Goal: Task Accomplishment & Management: Complete application form

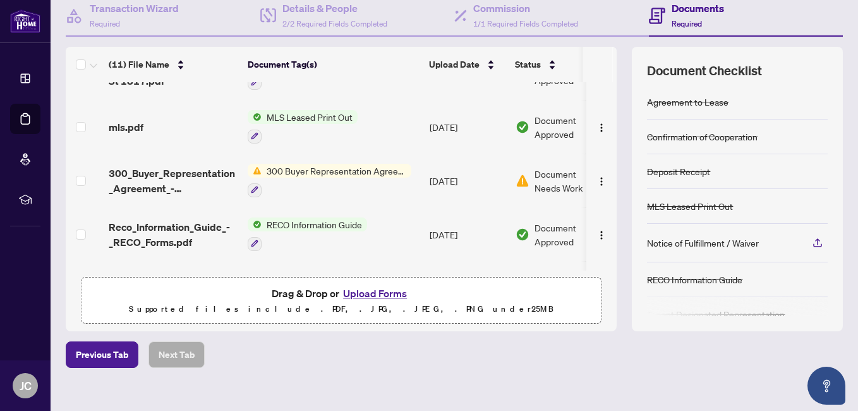
scroll to position [367, 0]
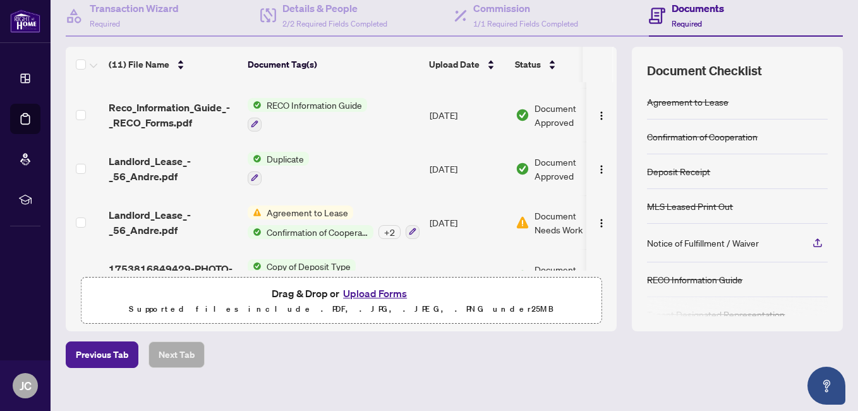
click at [373, 293] on button "Upload Forms" at bounding box center [374, 293] width 71 height 16
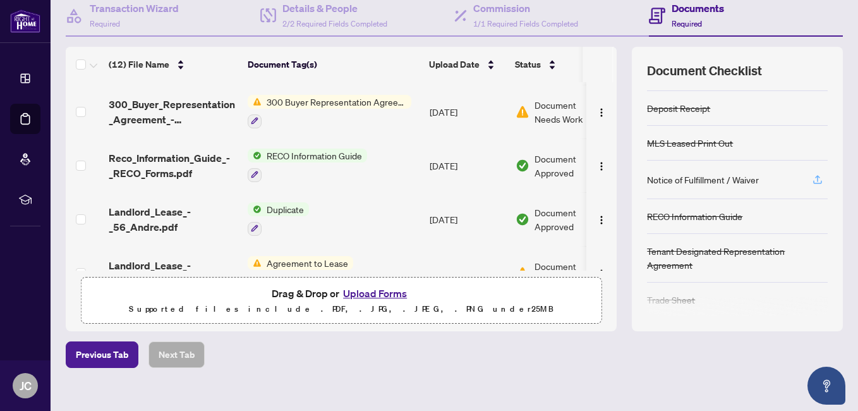
scroll to position [69, 0]
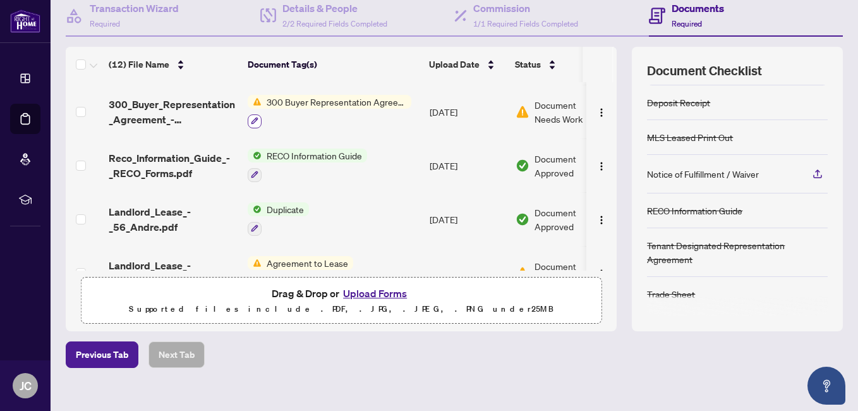
click at [256, 120] on icon "button" at bounding box center [255, 121] width 8 height 8
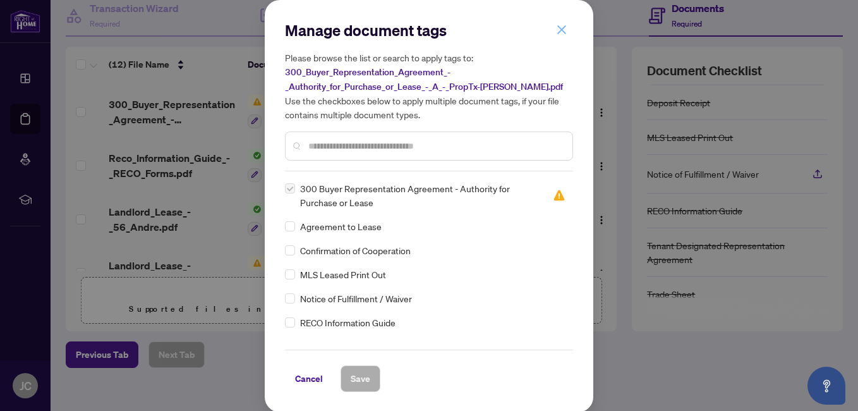
click at [562, 31] on icon "close" at bounding box center [561, 29] width 11 height 11
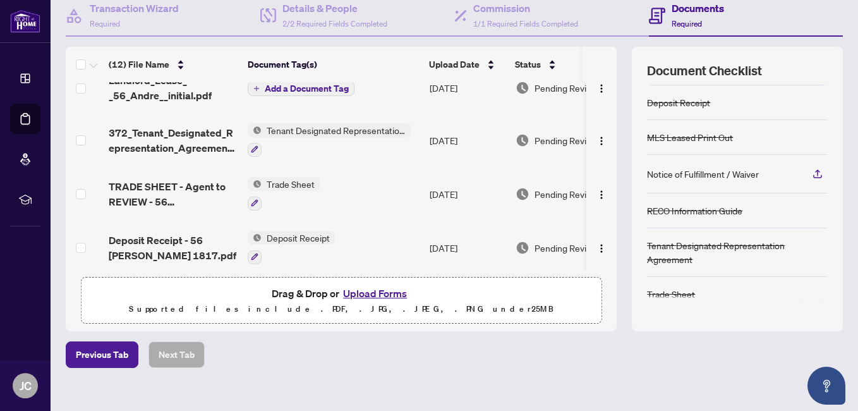
scroll to position [0, 0]
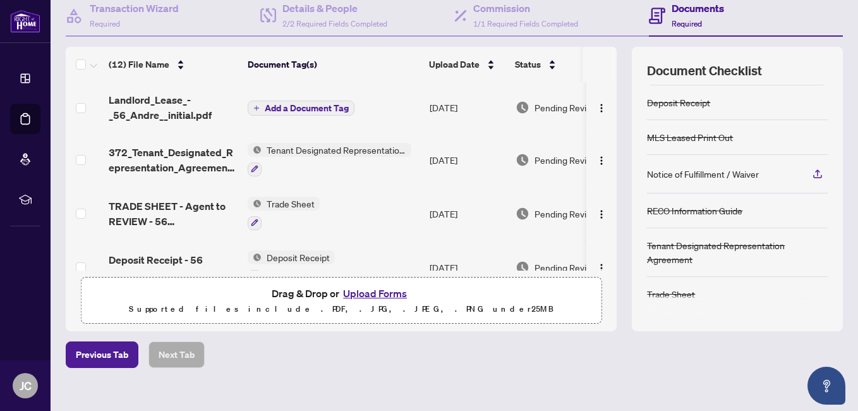
click at [292, 109] on span "Add a Document Tag" at bounding box center [307, 108] width 84 height 9
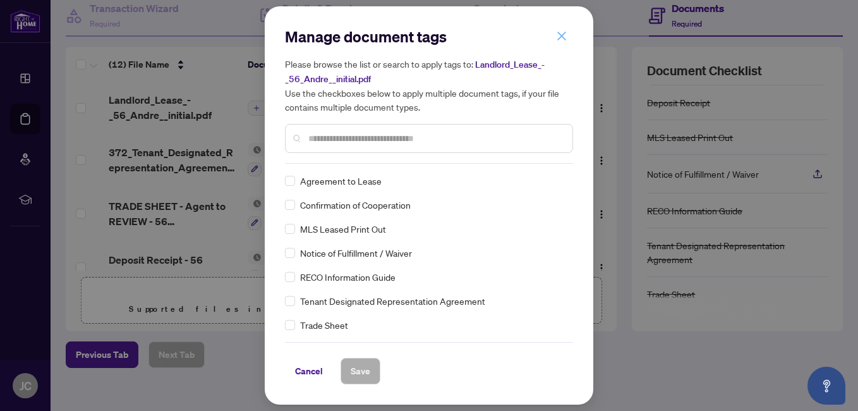
click at [564, 38] on icon "close" at bounding box center [561, 35] width 11 height 11
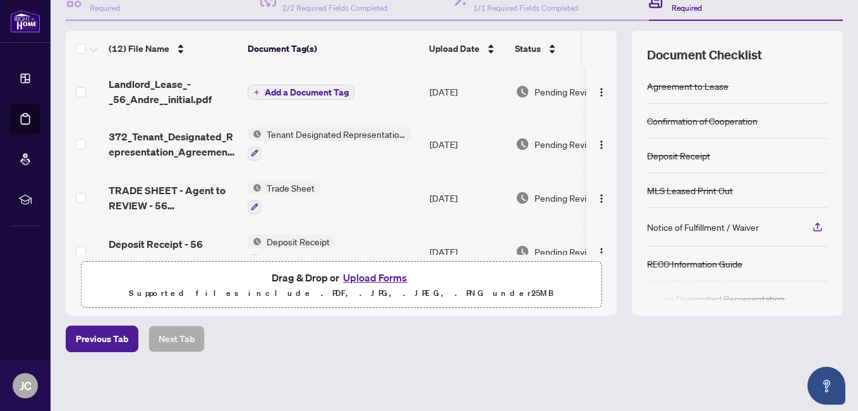
click at [258, 95] on button "Add a Document Tag" at bounding box center [301, 92] width 107 height 15
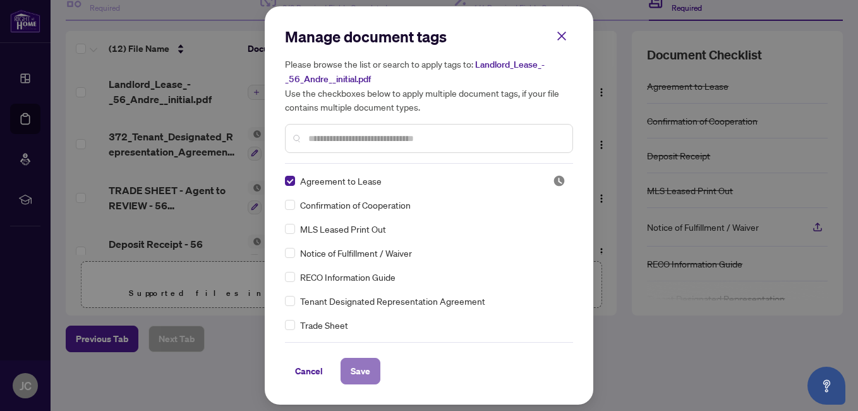
click at [359, 368] on span "Save" at bounding box center [361, 371] width 20 height 20
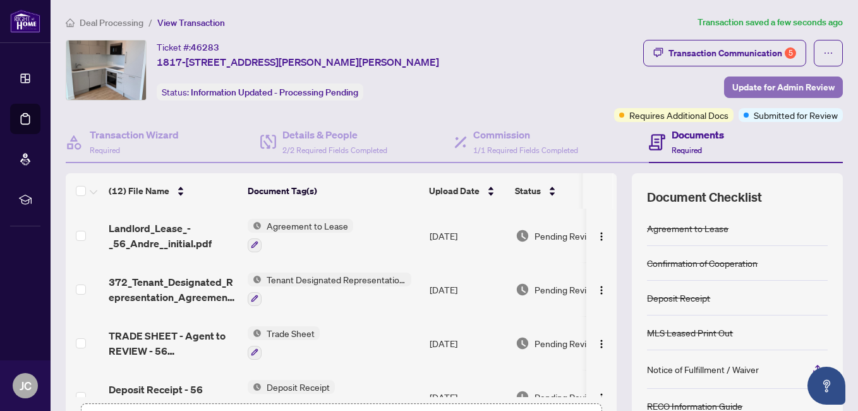
click at [778, 85] on span "Update for Admin Review" at bounding box center [783, 87] width 102 height 20
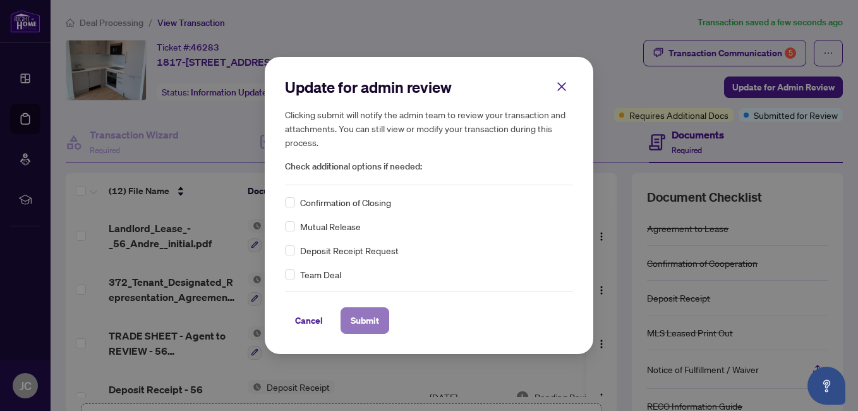
click at [374, 325] on span "Submit" at bounding box center [365, 320] width 28 height 20
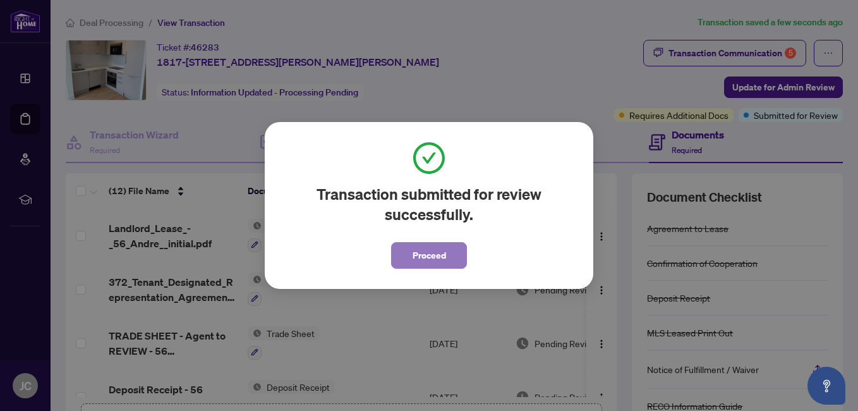
click at [428, 258] on span "Proceed" at bounding box center [429, 255] width 33 height 20
